Goal: Task Accomplishment & Management: Use online tool/utility

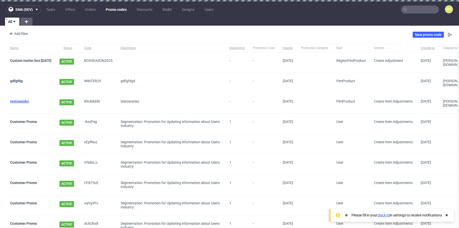
click at [24, 100] on link "testowanko" at bounding box center [19, 102] width 19 height 4
click at [426, 33] on link "New promo code" at bounding box center [428, 35] width 31 height 6
click at [395, 35] on div "Add filter Hide filters Clear all New promo code" at bounding box center [229, 35] width 459 height 14
click at [429, 35] on link "New promo code" at bounding box center [428, 35] width 31 height 6
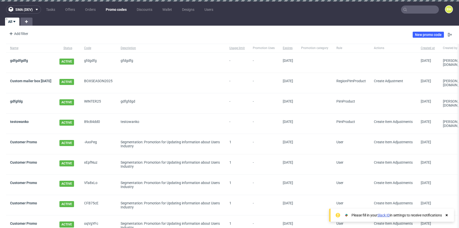
click at [18, 63] on span "gdfgdfgdfg" at bounding box center [30, 63] width 41 height 8
click at [23, 60] on link "gdfgdfgdfg" at bounding box center [19, 61] width 18 height 4
click at [21, 33] on div "Add filter" at bounding box center [18, 34] width 22 height 8
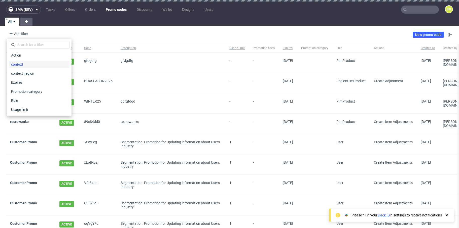
click at [48, 65] on div "context" at bounding box center [39, 64] width 60 height 7
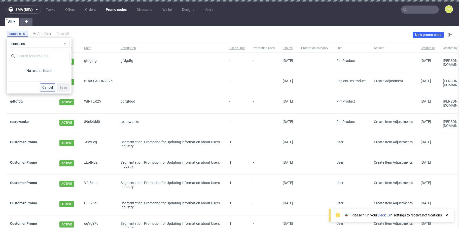
click at [45, 90] on button "Cancel" at bounding box center [47, 88] width 15 height 8
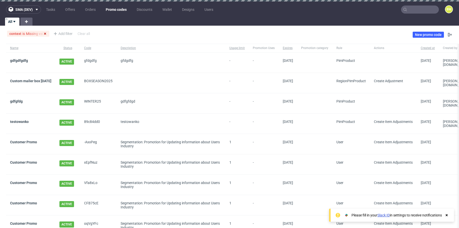
click at [47, 34] on icon at bounding box center [45, 34] width 4 height 4
click at [19, 32] on div "Add filter" at bounding box center [18, 34] width 22 height 8
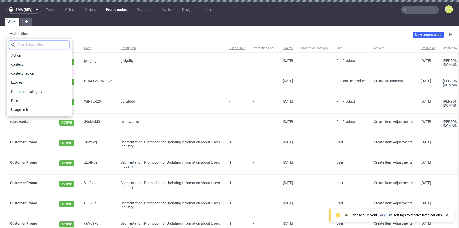
click at [53, 45] on input "text" at bounding box center [39, 45] width 60 height 8
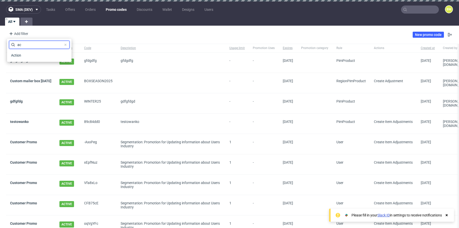
type input "a"
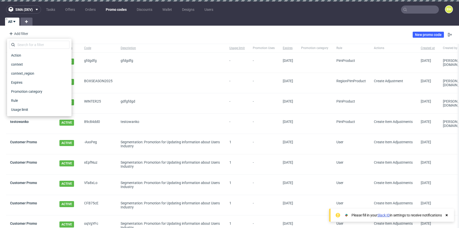
click at [93, 33] on div "Add filter Hide filters Clear all New promo code" at bounding box center [229, 35] width 459 height 14
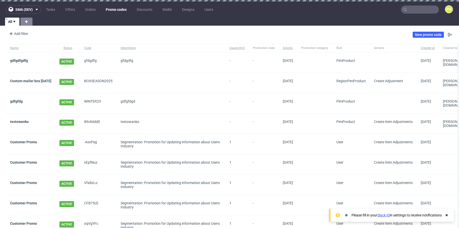
click at [29, 22] on icon at bounding box center [26, 22] width 6 height 6
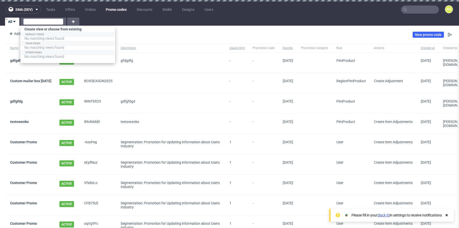
click at [45, 30] on div "Create view or choose from existing" at bounding box center [67, 30] width 95 height 7
click at [48, 21] on input "text" at bounding box center [43, 22] width 40 height 6
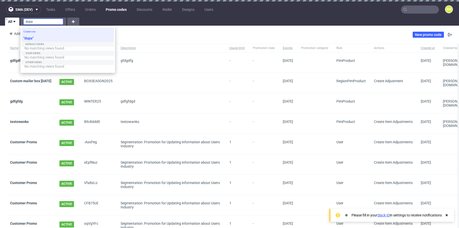
type input "dupa"
click at [89, 36] on div ""dupa"" at bounding box center [67, 39] width 93 height 8
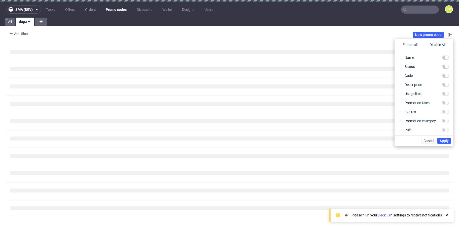
click at [364, 32] on div "Add filter Hide filters Clear all New promo code" at bounding box center [229, 35] width 459 height 14
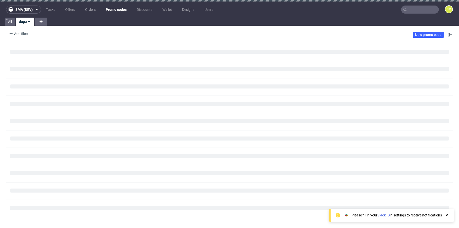
click at [28, 21] on icon at bounding box center [29, 22] width 4 height 4
click at [53, 70] on span "Delete view" at bounding box center [45, 70] width 42 height 5
click at [69, 44] on button "Delete" at bounding box center [62, 47] width 15 height 8
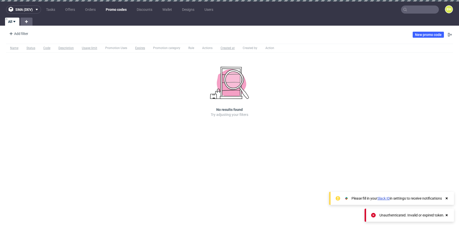
click at [117, 10] on link "Promo codes" at bounding box center [116, 10] width 27 height 8
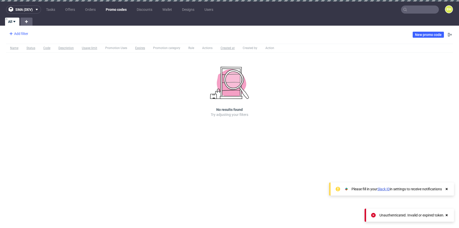
click at [20, 35] on div "Add filter" at bounding box center [18, 34] width 22 height 8
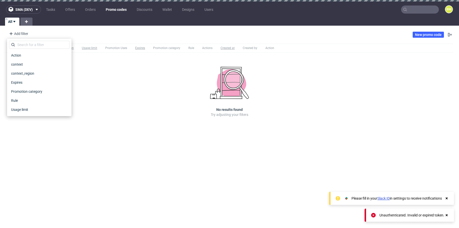
click at [82, 32] on div "Add filter Hide filters Clear all New promo code" at bounding box center [229, 35] width 459 height 14
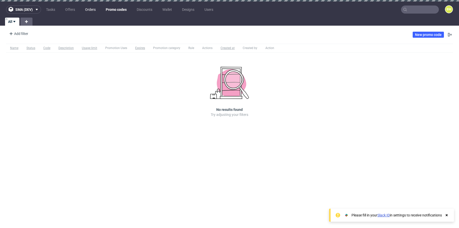
click at [89, 11] on link "Orders" at bounding box center [90, 10] width 17 height 8
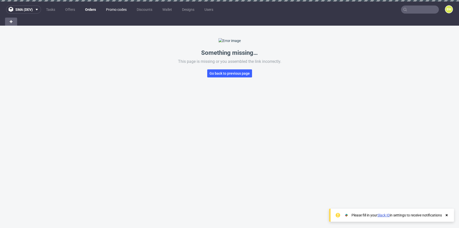
click at [121, 9] on link "Promo codes" at bounding box center [116, 10] width 27 height 8
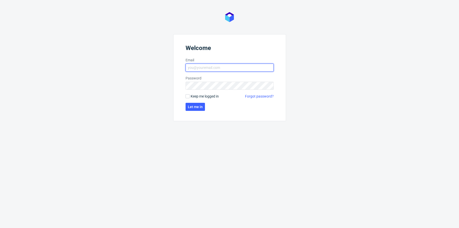
click at [217, 67] on input "Email" at bounding box center [230, 68] width 88 height 8
type input "[PERSON_NAME][EMAIL_ADDRESS][PERSON_NAME][DOMAIN_NAME]"
click at [197, 106] on span "Let me in" at bounding box center [195, 107] width 15 height 4
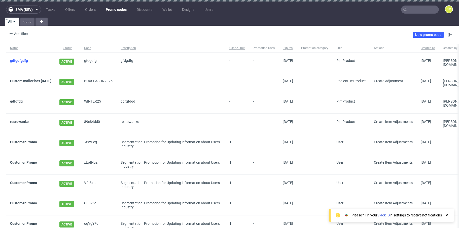
click at [24, 59] on link "gdfgdfgdfg" at bounding box center [19, 61] width 18 height 4
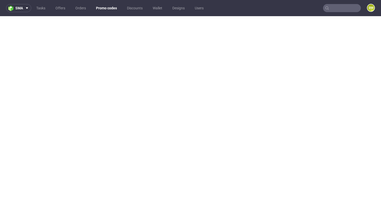
scroll to position [1, 0]
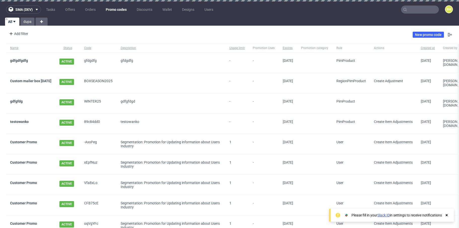
click at [137, 27] on div "sma (dev) Tasks Offers Orders Promo codes Discounts Wallet Designs Users BM All…" at bounding box center [229, 114] width 459 height 228
click at [21, 32] on div "Add filter" at bounding box center [18, 34] width 22 height 8
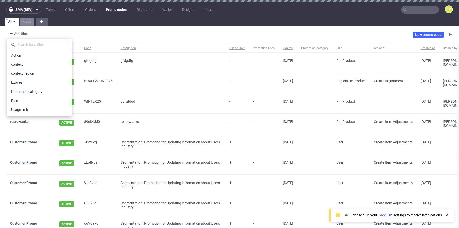
click at [26, 23] on link "dupa" at bounding box center [27, 22] width 14 height 8
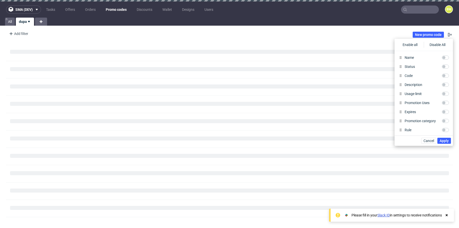
click at [30, 22] on icon at bounding box center [29, 22] width 4 height 4
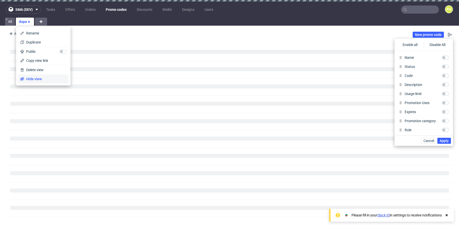
click at [35, 77] on span "Hide view" at bounding box center [45, 79] width 42 height 5
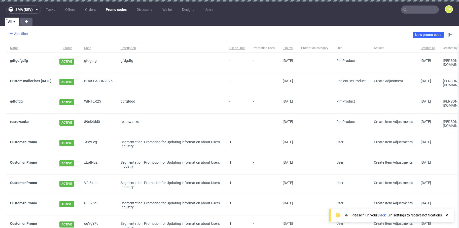
click at [21, 35] on div "Add filter" at bounding box center [18, 34] width 22 height 8
click at [18, 35] on div "Add filter" at bounding box center [18, 34] width 22 height 8
click at [27, 34] on div "Add filter" at bounding box center [18, 34] width 22 height 8
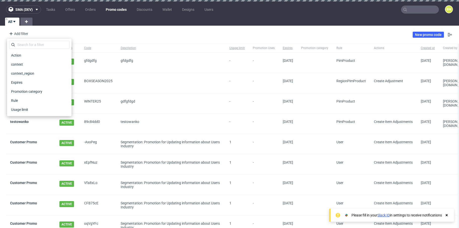
click at [84, 34] on div "Add filter Hide filters Clear all New promo code" at bounding box center [229, 35] width 459 height 14
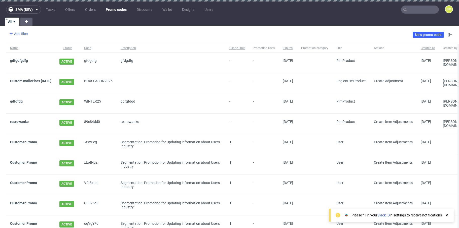
click at [24, 32] on div "Add filter" at bounding box center [18, 34] width 22 height 8
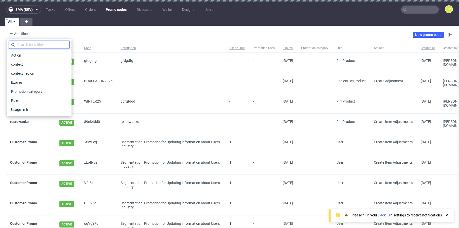
click at [29, 47] on input "text" at bounding box center [39, 45] width 60 height 8
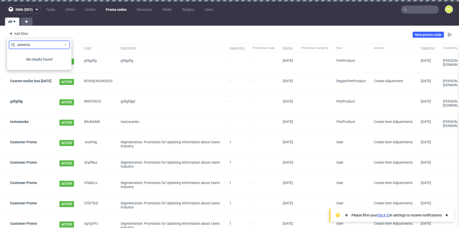
type input "advertise"
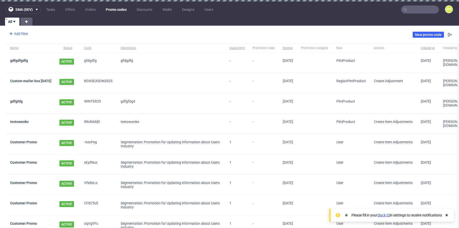
click at [24, 31] on div "Add filter" at bounding box center [18, 34] width 22 height 8
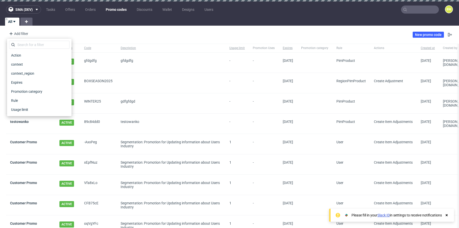
click at [100, 33] on div "Add filter Hide filters Clear all New promo code" at bounding box center [229, 35] width 459 height 14
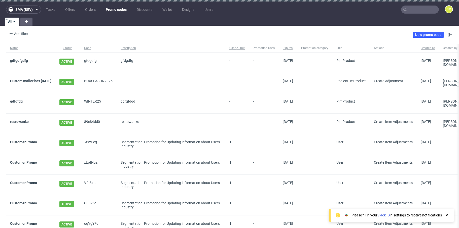
click at [295, 18] on div "All" at bounding box center [229, 22] width 459 height 8
click at [355, 35] on div "Add filter Hide filters Clear all New promo code" at bounding box center [229, 35] width 459 height 14
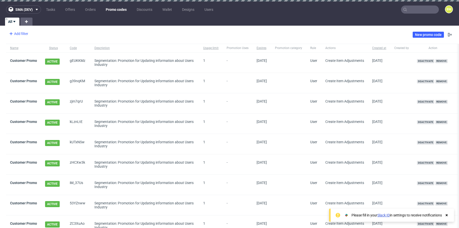
click at [21, 35] on div "Add filter" at bounding box center [18, 34] width 22 height 8
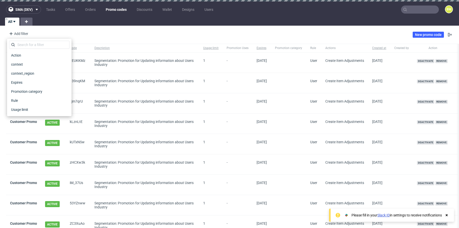
click at [95, 31] on div "Add filter Hide filters Clear all New promo code" at bounding box center [229, 35] width 459 height 14
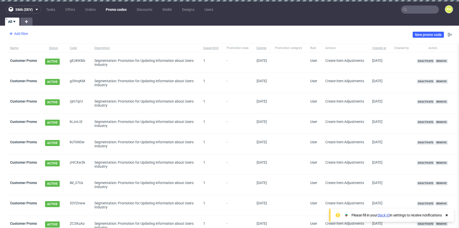
click at [26, 34] on div "Add filter" at bounding box center [18, 34] width 22 height 8
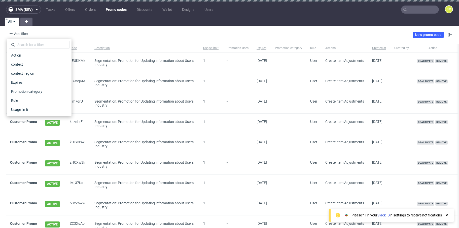
click at [94, 31] on div "Add filter Hide filters Clear all New promo code" at bounding box center [229, 35] width 459 height 14
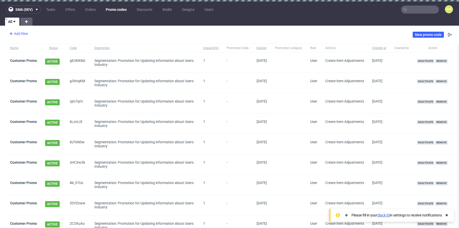
click at [19, 32] on div "Add filter" at bounding box center [18, 34] width 22 height 8
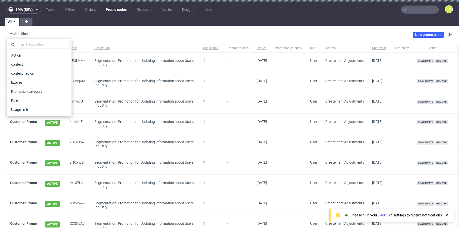
click at [130, 35] on div "Add filter Hide filters Clear all New promo code" at bounding box center [229, 35] width 459 height 14
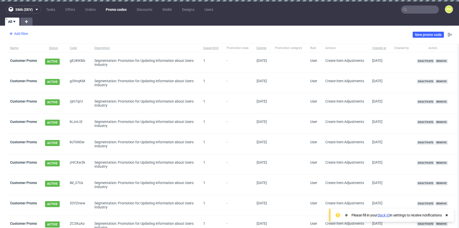
click at [15, 32] on div "Add filter" at bounding box center [18, 34] width 22 height 8
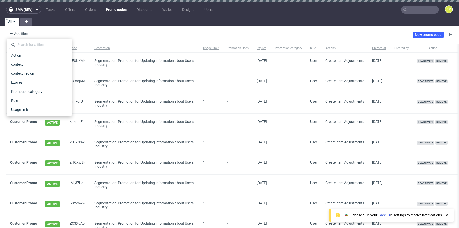
click at [81, 28] on div "Add filter Hide filters Clear all New promo code" at bounding box center [229, 35] width 459 height 14
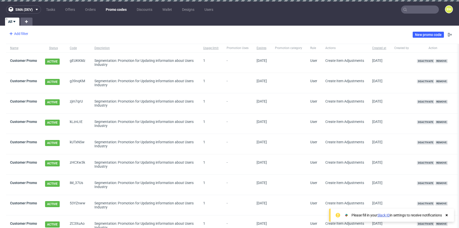
click at [20, 35] on div "Add filter" at bounding box center [18, 34] width 22 height 8
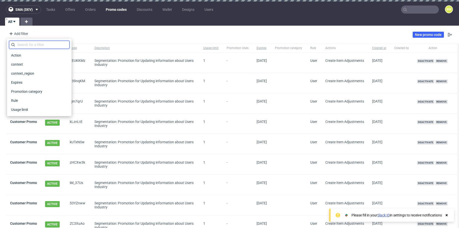
click at [36, 46] on input "text" at bounding box center [39, 45] width 60 height 8
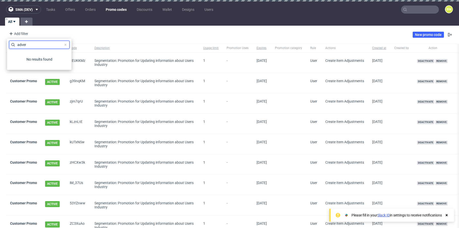
type input "adver"
click at [91, 29] on div "Add filter Hide filters Clear all New promo code" at bounding box center [229, 35] width 459 height 14
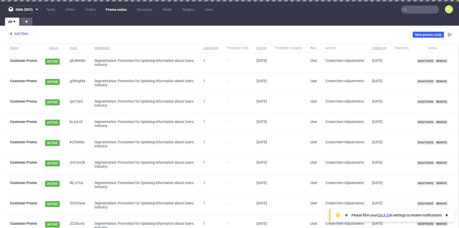
click at [24, 35] on div "Add filter" at bounding box center [18, 34] width 22 height 8
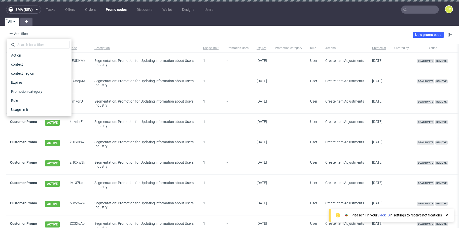
click at [79, 27] on div "sma (dev) Tasks Offers Orders Promo codes Discounts Wallet Designs Users BM All…" at bounding box center [229, 114] width 459 height 228
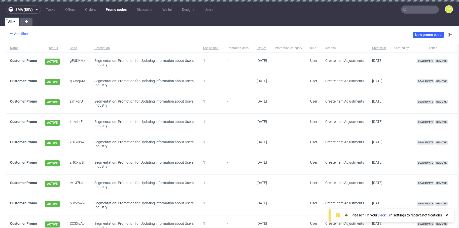
click at [26, 35] on div "Add filter" at bounding box center [18, 34] width 22 height 8
click at [25, 35] on div "Add filter" at bounding box center [18, 34] width 22 height 8
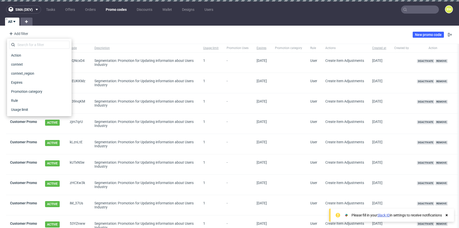
click at [317, 27] on div "sma (dev) Tasks Offers Orders Promo codes Discounts Wallet Designs Users BM All…" at bounding box center [229, 114] width 459 height 228
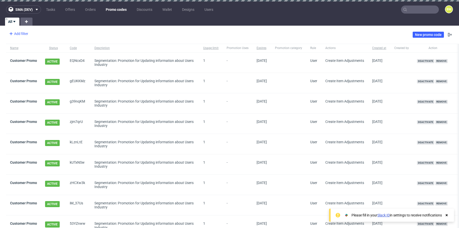
click at [19, 34] on div "Add filter" at bounding box center [18, 34] width 22 height 8
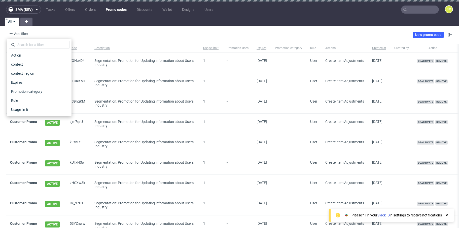
click at [94, 34] on div "Add filter Hide filters Clear all New promo code" at bounding box center [229, 35] width 459 height 14
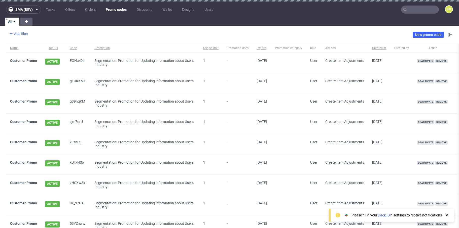
click at [20, 31] on div "Add filter" at bounding box center [18, 34] width 22 height 8
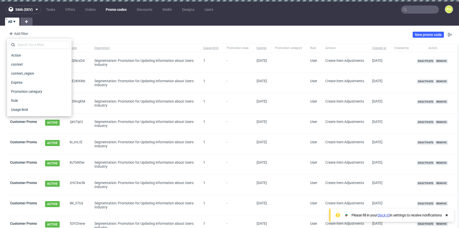
click at [115, 25] on div "All" at bounding box center [229, 22] width 459 height 8
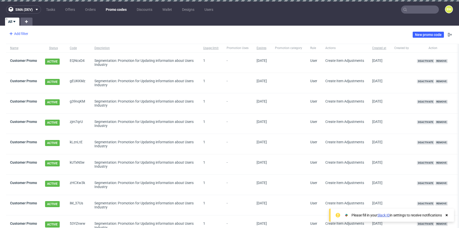
click at [17, 32] on div "Add filter" at bounding box center [18, 34] width 22 height 8
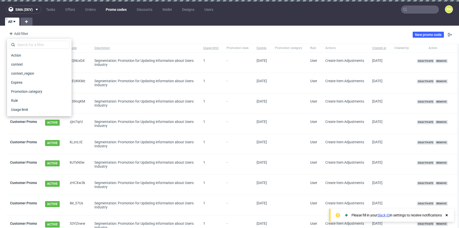
click at [116, 28] on div "Add filter Hide filters Clear all New promo code" at bounding box center [229, 35] width 459 height 14
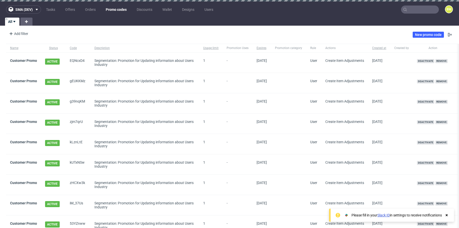
click at [241, 35] on div "Add filter Hide filters Clear all New promo code" at bounding box center [229, 35] width 459 height 14
click at [22, 62] on link "Customer Promo" at bounding box center [23, 61] width 27 height 4
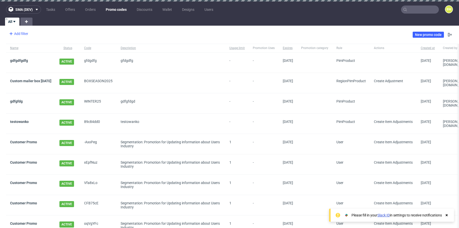
click at [24, 34] on div "Add filter" at bounding box center [18, 34] width 22 height 8
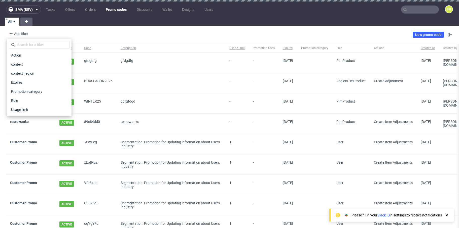
click at [111, 28] on div "Add filter Hide filters Clear all New promo code" at bounding box center [229, 35] width 459 height 14
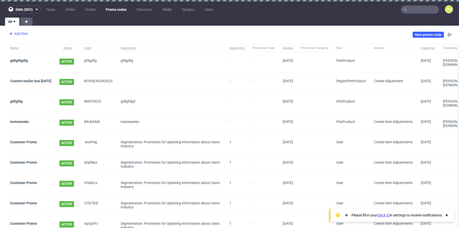
click at [22, 36] on div "Add filter" at bounding box center [18, 34] width 22 height 8
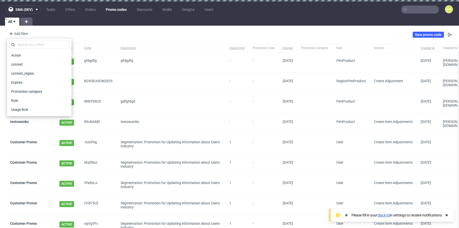
click at [105, 32] on div "Add filter Hide filters Clear all New promo code" at bounding box center [229, 35] width 459 height 14
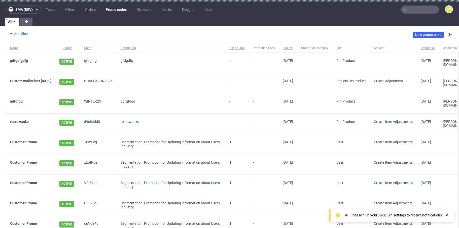
click at [13, 33] on icon at bounding box center [11, 34] width 6 height 6
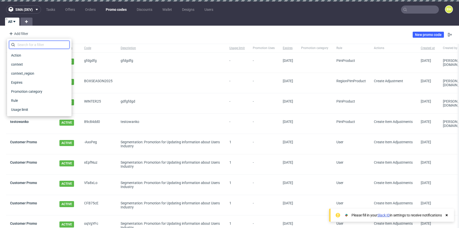
click at [42, 45] on input "text" at bounding box center [39, 45] width 60 height 8
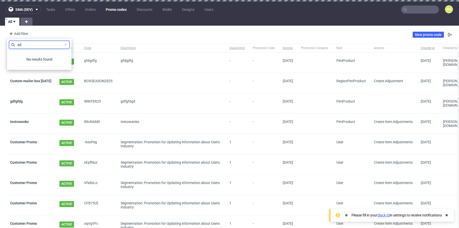
type input "a"
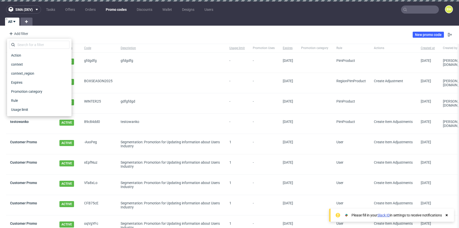
click at [128, 41] on div "Add filter Hide filters Clear all New promo code" at bounding box center [229, 35] width 459 height 14
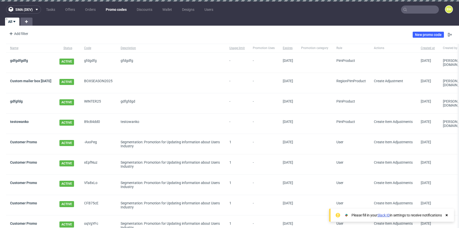
click at [19, 32] on div "Add filter" at bounding box center [18, 34] width 22 height 8
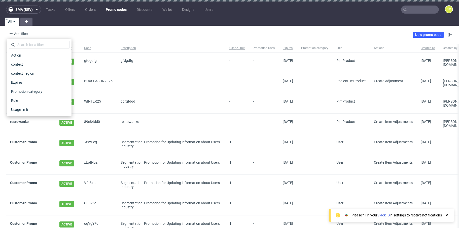
click at [85, 35] on div "Add filter Hide filters Clear all New promo code" at bounding box center [229, 35] width 459 height 14
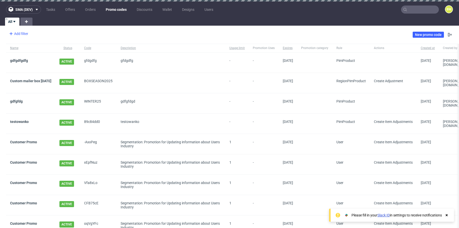
click at [21, 34] on div "Add filter" at bounding box center [18, 34] width 22 height 8
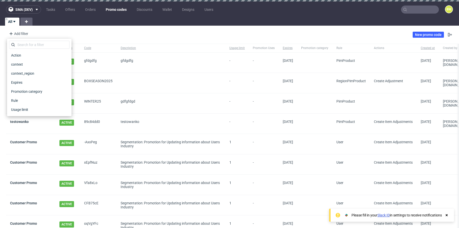
click at [87, 38] on div "Add filter Hide filters Clear all New promo code" at bounding box center [229, 35] width 459 height 14
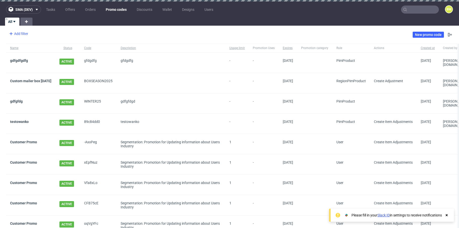
click at [12, 33] on icon at bounding box center [11, 34] width 6 height 6
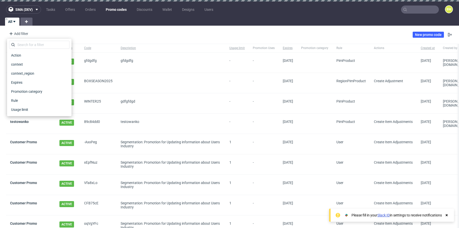
click at [61, 31] on div "Add filter Hide filters Clear all New promo code" at bounding box center [229, 35] width 459 height 14
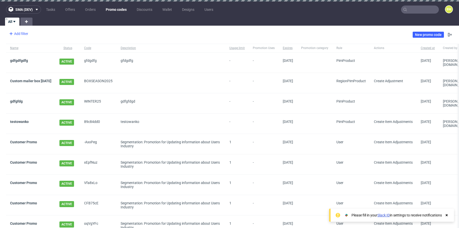
click at [29, 30] on div "Add filter" at bounding box center [18, 34] width 22 height 8
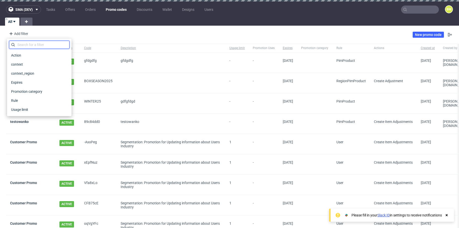
click at [29, 42] on input "text" at bounding box center [39, 45] width 60 height 8
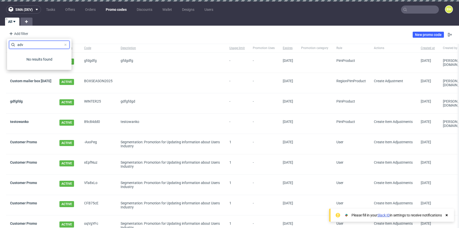
type input "adv"
click at [63, 38] on div "Add filter Hide filters Clear all New promo code" at bounding box center [229, 35] width 459 height 14
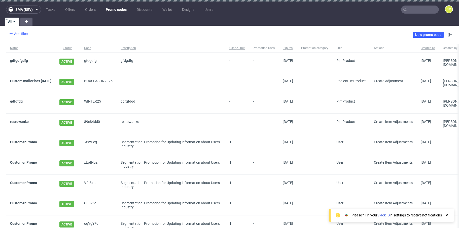
click at [20, 35] on div "Add filter" at bounding box center [18, 34] width 22 height 8
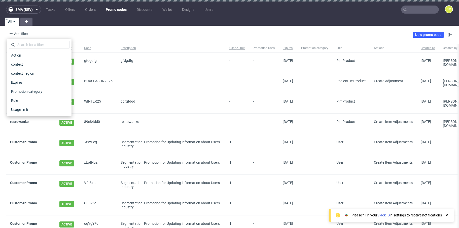
click at [146, 23] on div "All" at bounding box center [229, 22] width 459 height 8
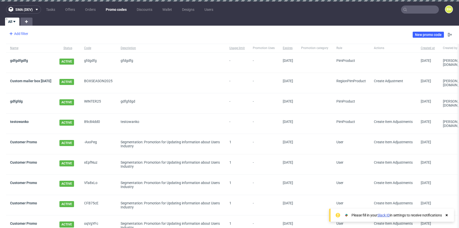
click at [24, 32] on div "Add filter" at bounding box center [18, 34] width 22 height 8
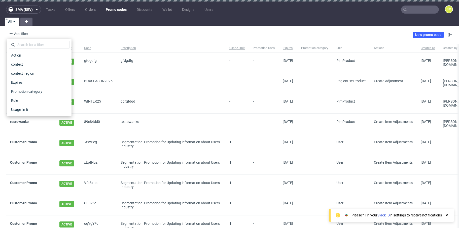
click at [52, 30] on div "Add filter Hide filters Clear all New promo code" at bounding box center [229, 35] width 459 height 14
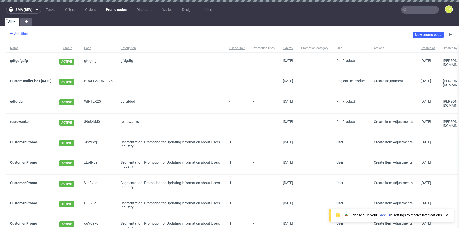
click at [26, 34] on div "Add filter" at bounding box center [18, 34] width 22 height 8
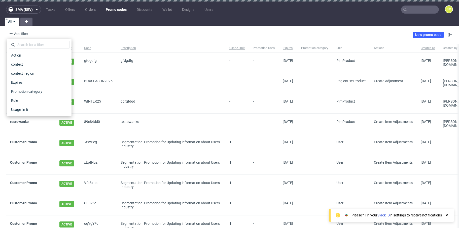
click at [139, 27] on div "sma (dev) Tasks Offers Orders Promo codes Discounts Wallet Designs Users BM All…" at bounding box center [229, 114] width 459 height 228
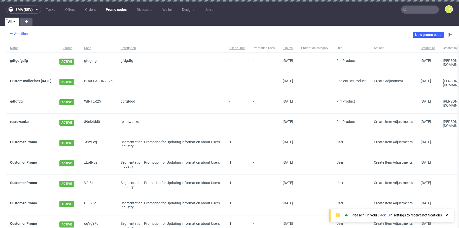
click at [22, 34] on div "Add filter" at bounding box center [18, 34] width 22 height 8
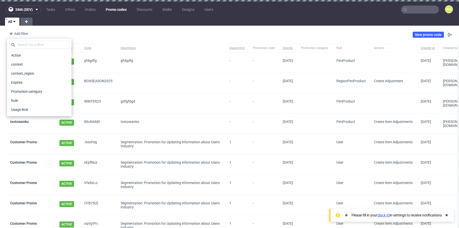
click at [92, 31] on div "Add filter Hide filters Clear all New promo code" at bounding box center [229, 35] width 459 height 14
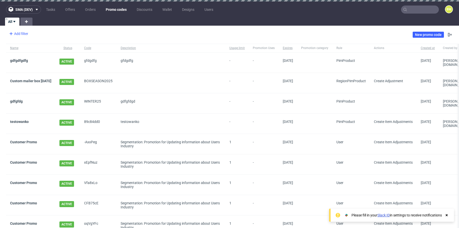
click at [18, 34] on div "Add filter" at bounding box center [18, 34] width 22 height 8
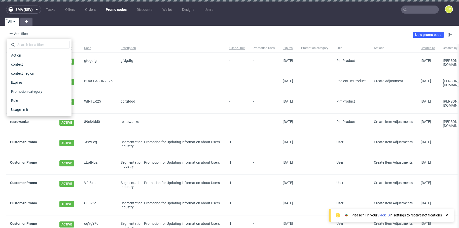
click at [239, 39] on div "Add filter Hide filters Clear all New promo code" at bounding box center [229, 35] width 459 height 14
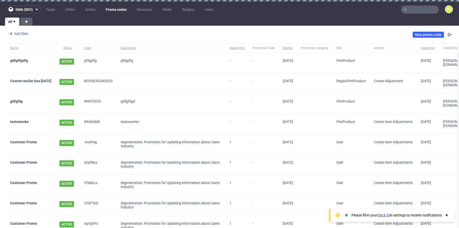
click at [20, 38] on div "Add filter" at bounding box center [18, 34] width 22 height 8
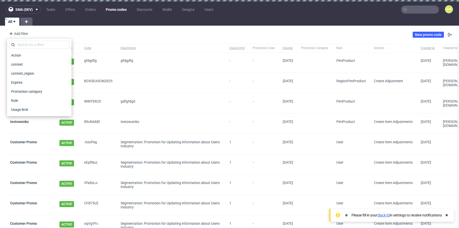
click at [142, 32] on div "Add filter Hide filters Clear all New promo code" at bounding box center [229, 35] width 459 height 14
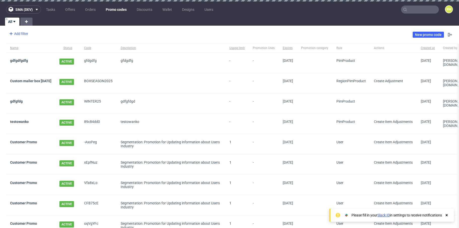
click at [21, 36] on div "Add filter" at bounding box center [18, 34] width 22 height 8
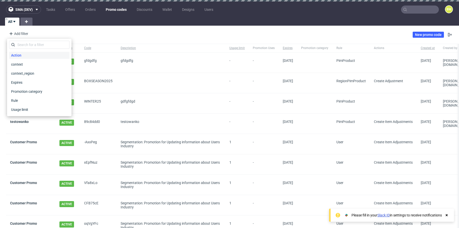
click at [32, 54] on div "Action" at bounding box center [39, 55] width 60 height 7
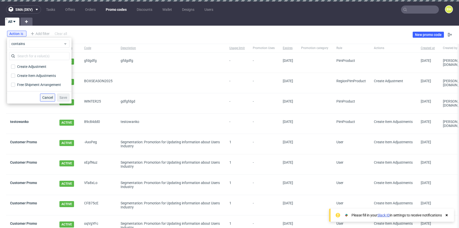
click at [52, 98] on span "Cancel" at bounding box center [47, 98] width 11 height 4
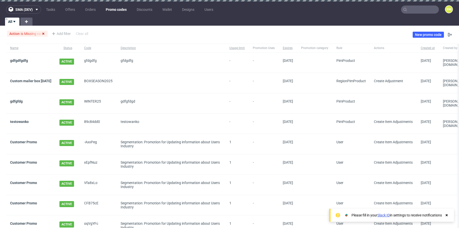
click at [45, 34] on icon at bounding box center [43, 34] width 4 height 4
click at [114, 31] on div "Add filter Hide filters Clear all New promo code" at bounding box center [229, 35] width 459 height 14
click at [27, 27] on div "sma (dev) Tasks Offers Orders Promo codes Discounts Wallet Designs Users BM All…" at bounding box center [229, 114] width 459 height 228
click at [21, 35] on div "Add filter" at bounding box center [18, 34] width 22 height 8
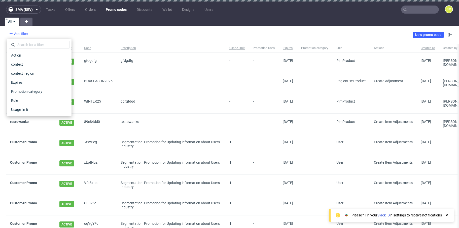
click at [21, 35] on div "Add filter" at bounding box center [18, 34] width 22 height 8
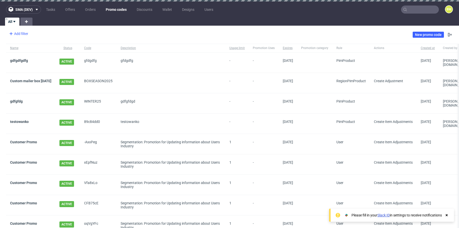
click at [14, 32] on div "Add filter" at bounding box center [18, 34] width 22 height 8
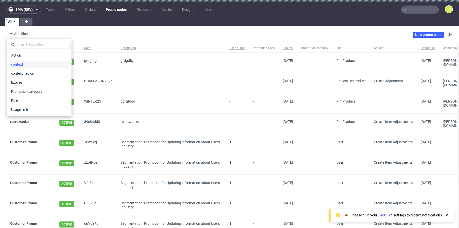
click at [29, 63] on div "context" at bounding box center [39, 64] width 60 height 7
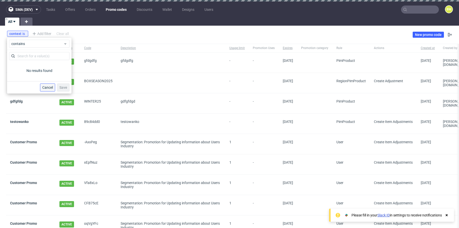
click at [49, 89] on span "Cancel" at bounding box center [47, 88] width 11 height 4
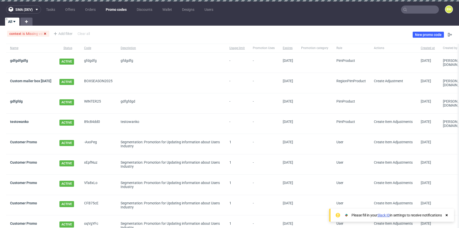
click at [45, 34] on use at bounding box center [45, 34] width 2 height 2
click at [22, 34] on div "Add filter" at bounding box center [18, 34] width 22 height 8
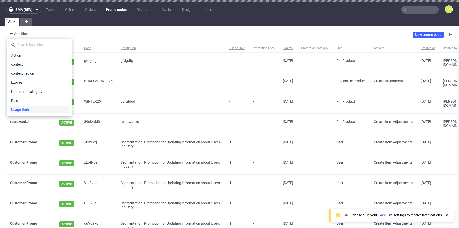
click at [29, 110] on span "Usage limit" at bounding box center [20, 109] width 22 height 7
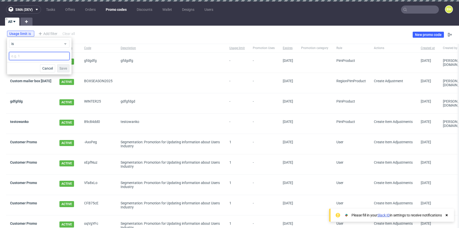
click at [40, 58] on input "number" at bounding box center [39, 56] width 60 height 8
type input "1"
click at [64, 67] on span "Save" at bounding box center [63, 69] width 8 height 4
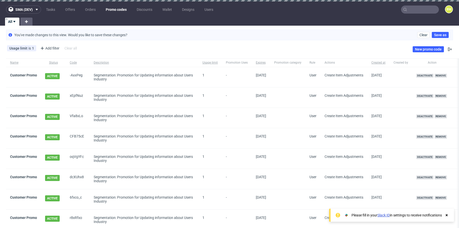
click at [124, 48] on div "Usage limit is 1 Add filter Hide filters Clear all New promo code" at bounding box center [229, 49] width 459 height 14
click at [46, 48] on div "Add filter" at bounding box center [49, 48] width 22 height 8
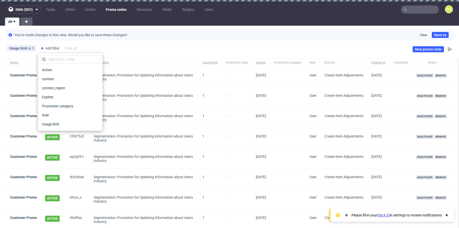
click at [128, 47] on div "Usage limit is 1 Add filter Hide filters Clear all New promo code" at bounding box center [229, 49] width 459 height 14
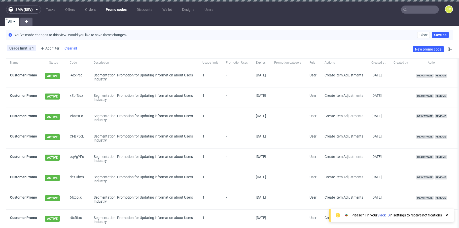
click at [71, 51] on div "Clear all" at bounding box center [70, 48] width 14 height 7
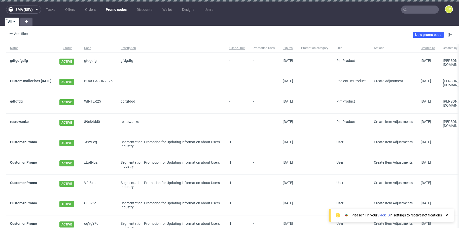
click at [251, 32] on div "Add filter Hide filters Clear all New promo code" at bounding box center [229, 35] width 459 height 14
click at [316, 32] on div "Add filter Hide filters Clear all New promo code" at bounding box center [229, 35] width 459 height 14
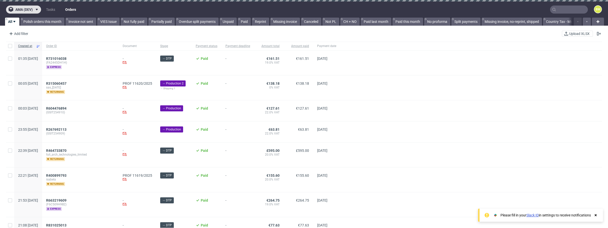
click at [31, 10] on span "ama (dev)" at bounding box center [23, 10] width 17 height 4
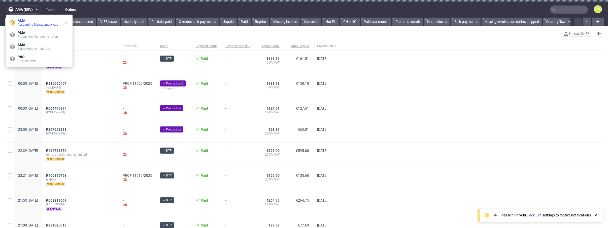
click at [376, 35] on div "Add filter Hide filters Clear all Upload XLSX" at bounding box center [304, 34] width 608 height 12
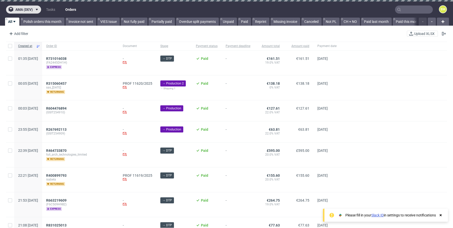
click at [29, 10] on span "ama (dev)" at bounding box center [23, 10] width 17 height 4
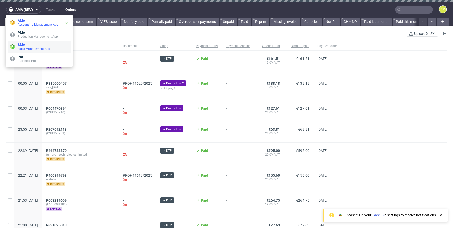
click at [34, 48] on span "Sales Management App" at bounding box center [34, 49] width 32 height 4
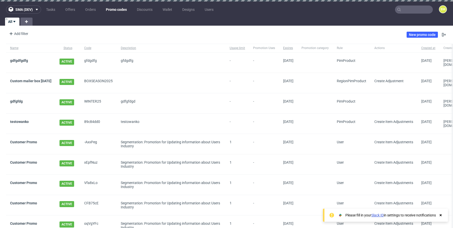
click at [84, 32] on div "Add filter Hide filters Clear all New promo code" at bounding box center [226, 35] width 453 height 14
click at [20, 35] on div "Add filter" at bounding box center [18, 34] width 22 height 8
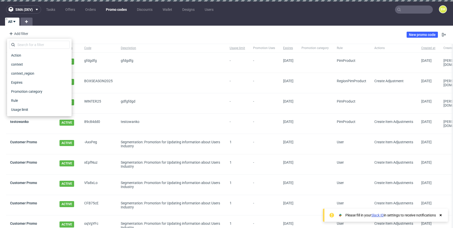
click at [238, 17] on nav "sma (dev) Tasks Offers Orders Promo codes Discounts Wallet Designs Users BM" at bounding box center [226, 10] width 453 height 16
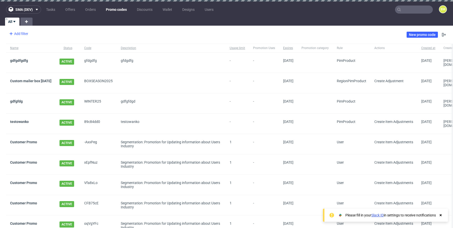
click at [23, 32] on div "Add filter" at bounding box center [18, 34] width 22 height 8
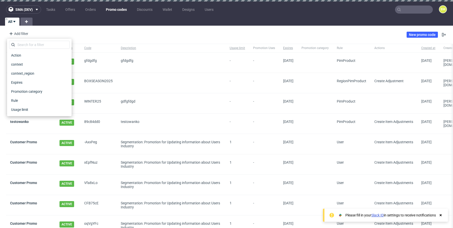
click at [115, 33] on div "Add filter Hide filters Clear all New promo code" at bounding box center [226, 35] width 453 height 14
